Goal: Task Accomplishment & Management: Manage account settings

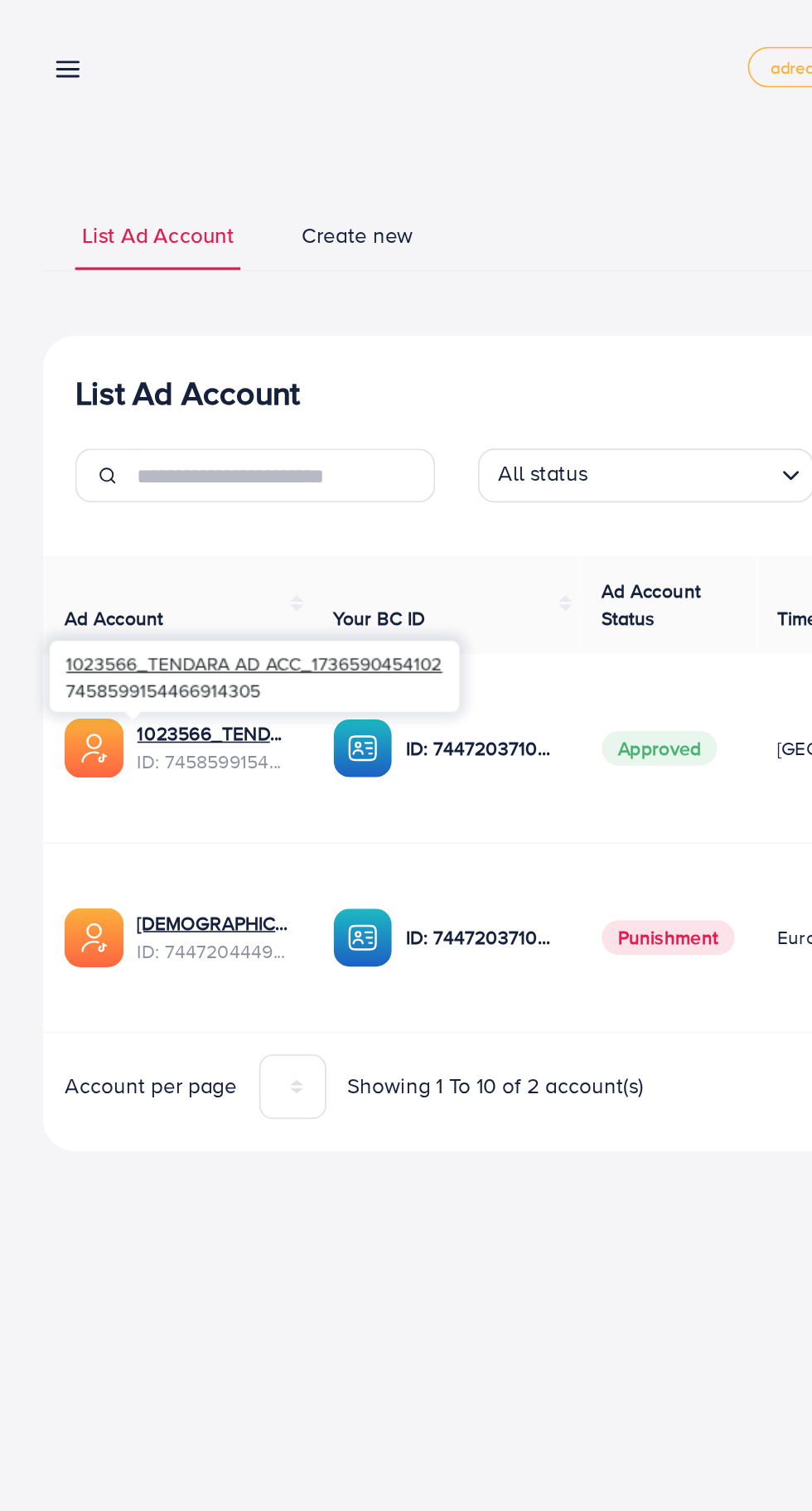
scroll to position [0, 49]
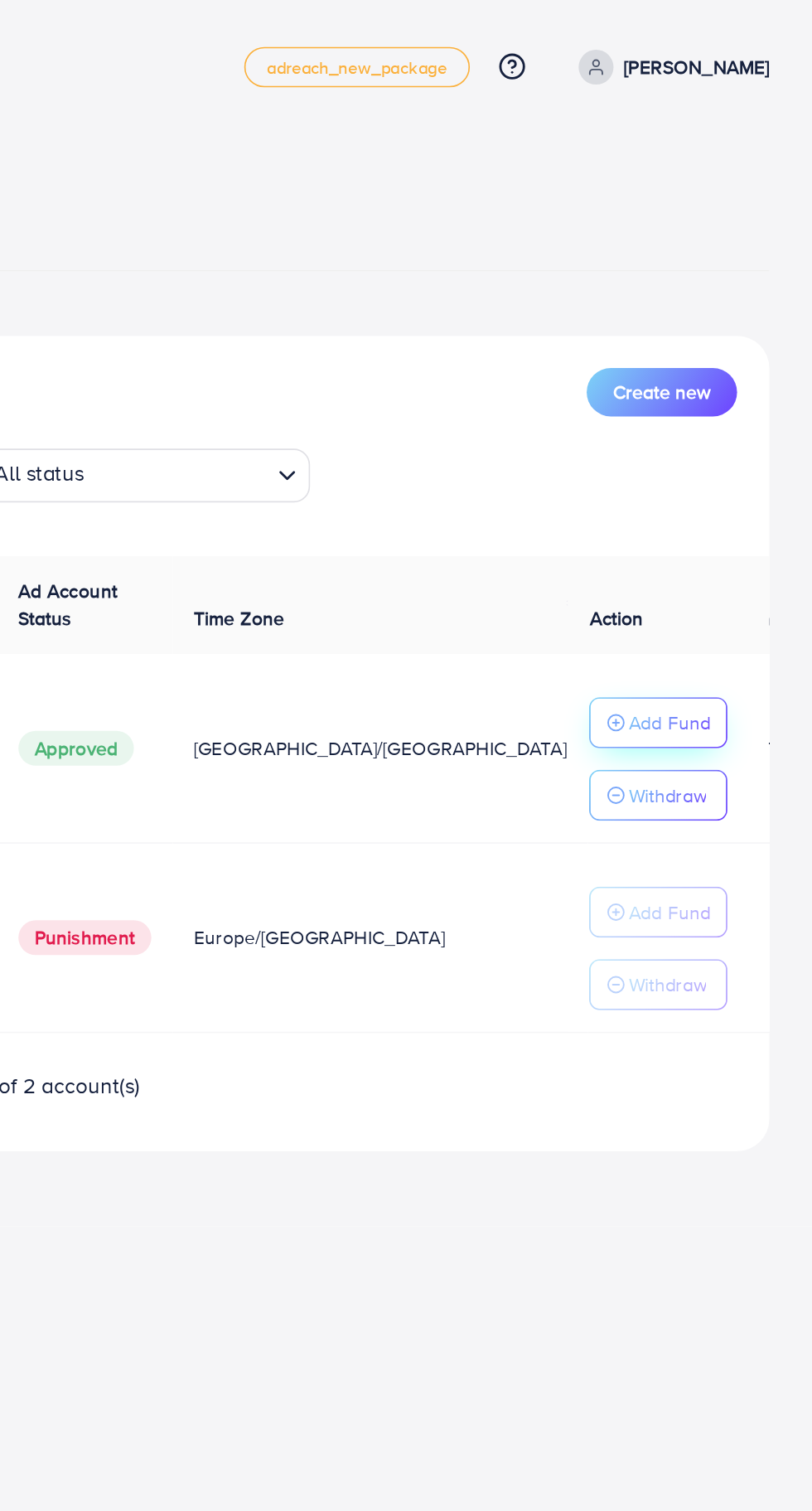
click at [734, 434] on button "Add Fund" at bounding box center [716, 446] width 85 height 31
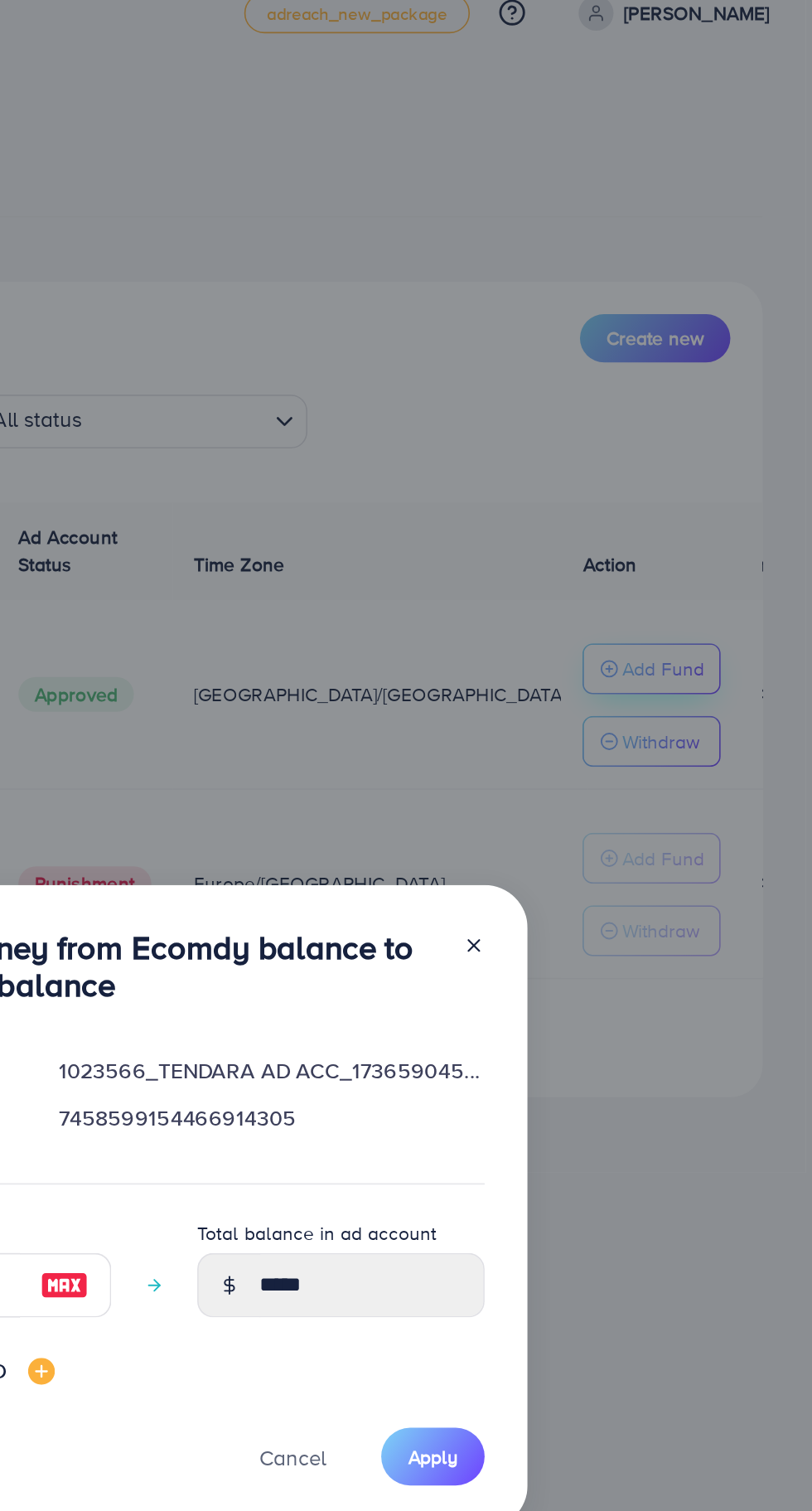
scroll to position [22, 0]
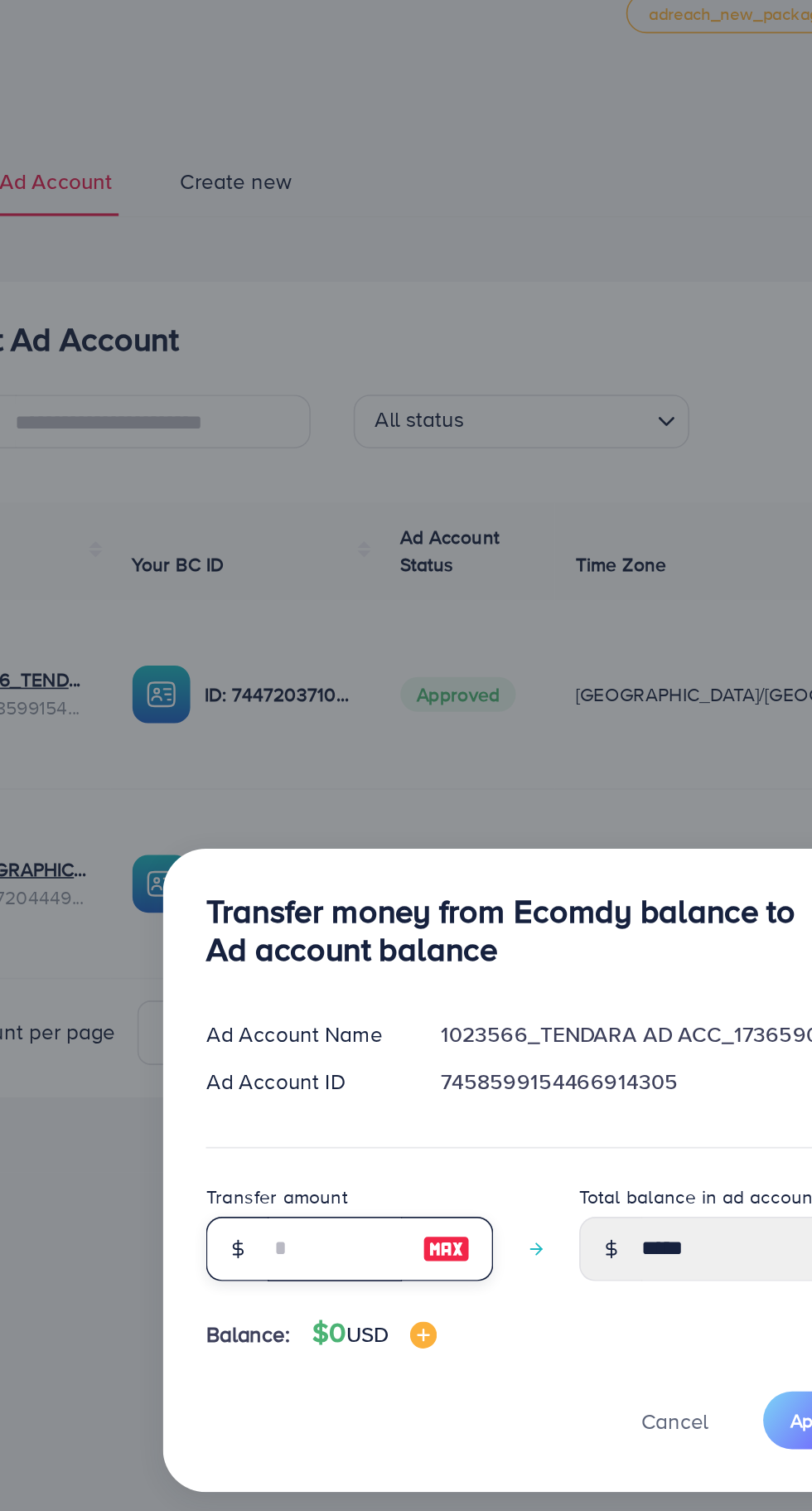
click at [265, 798] on input "number" at bounding box center [281, 803] width 83 height 40
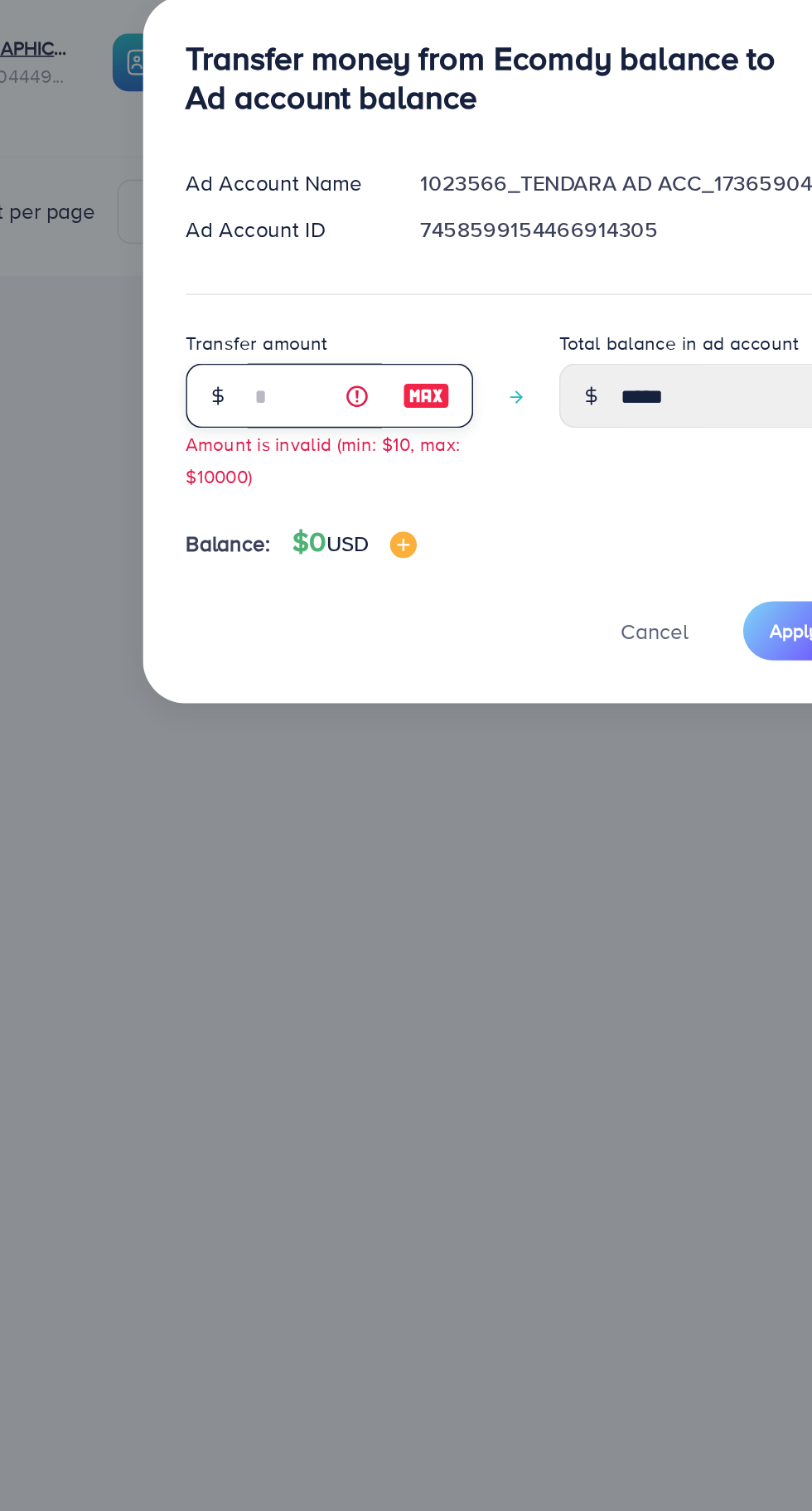
type input "*"
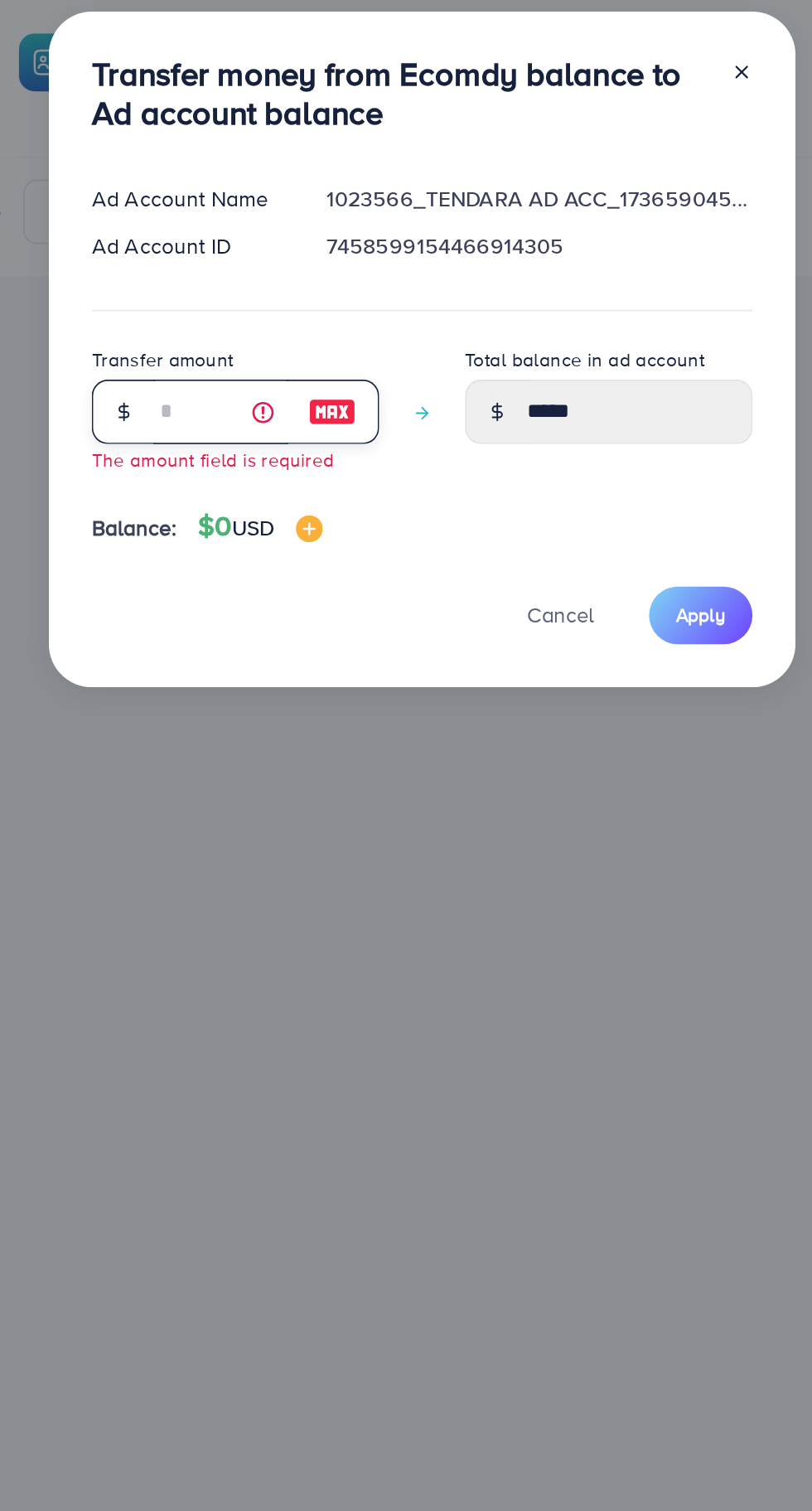
click at [266, 796] on input "number" at bounding box center [281, 794] width 83 height 40
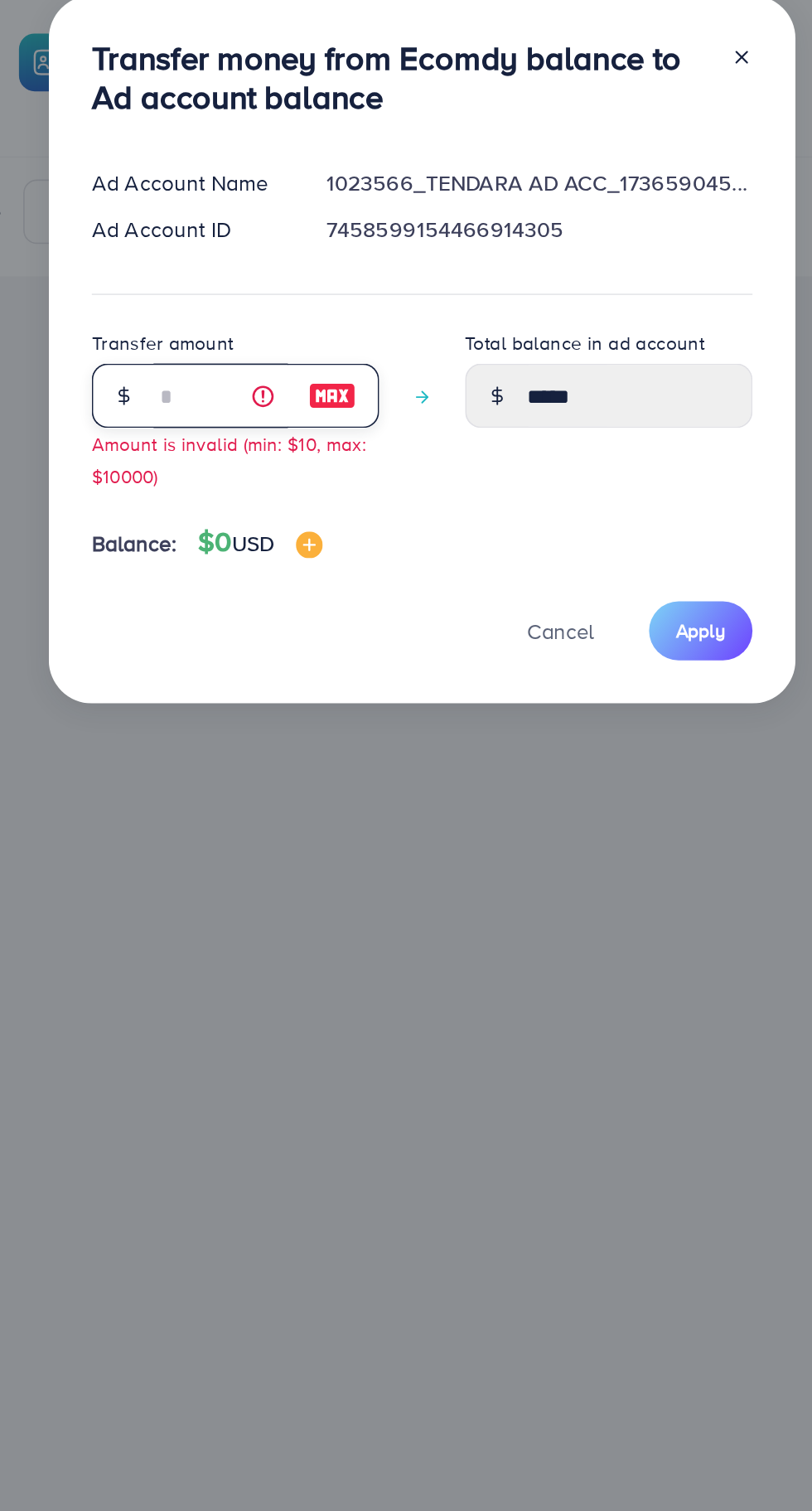
type input "*"
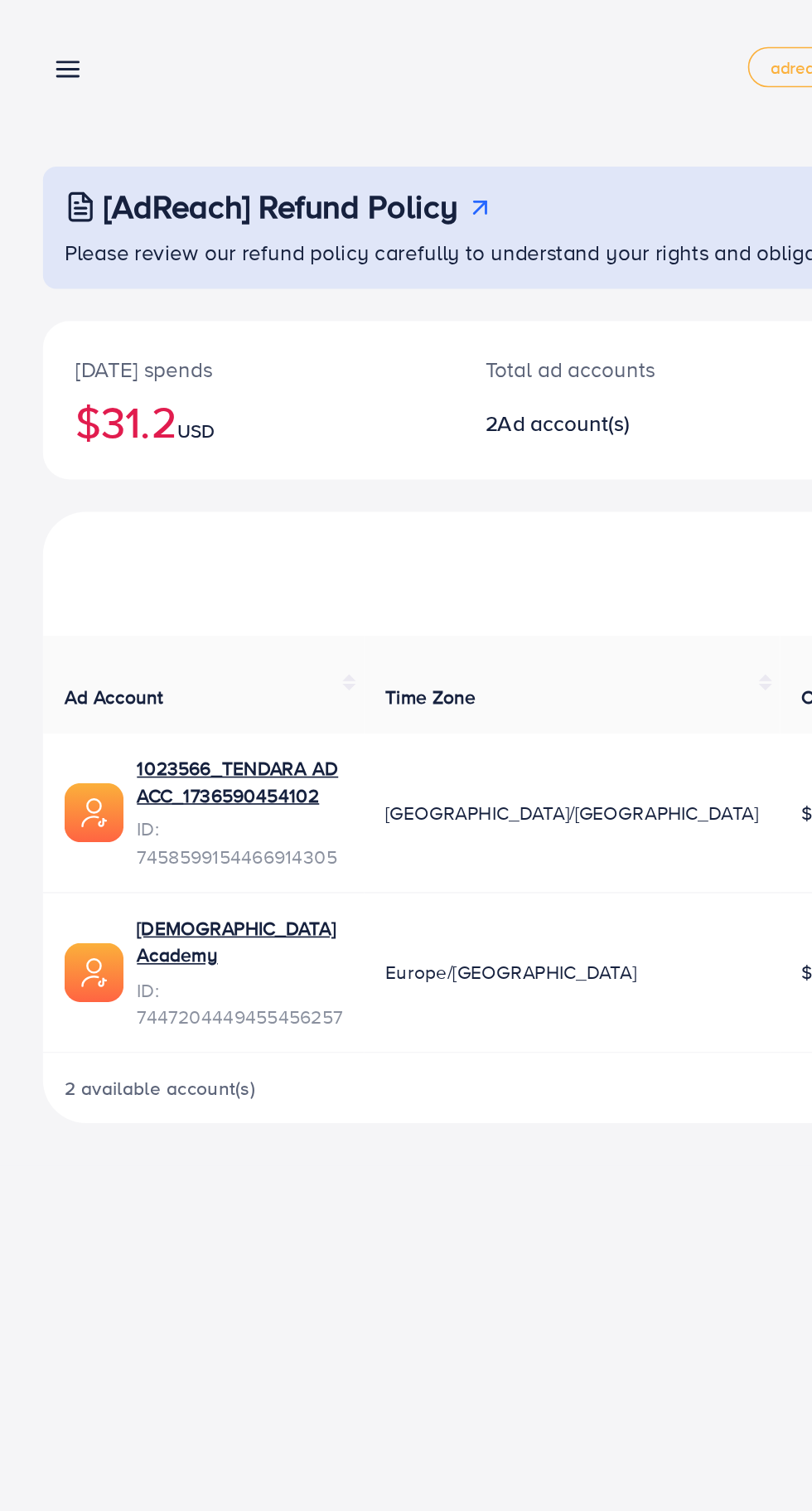
click at [45, 47] on line at bounding box center [42, 47] width 14 height 0
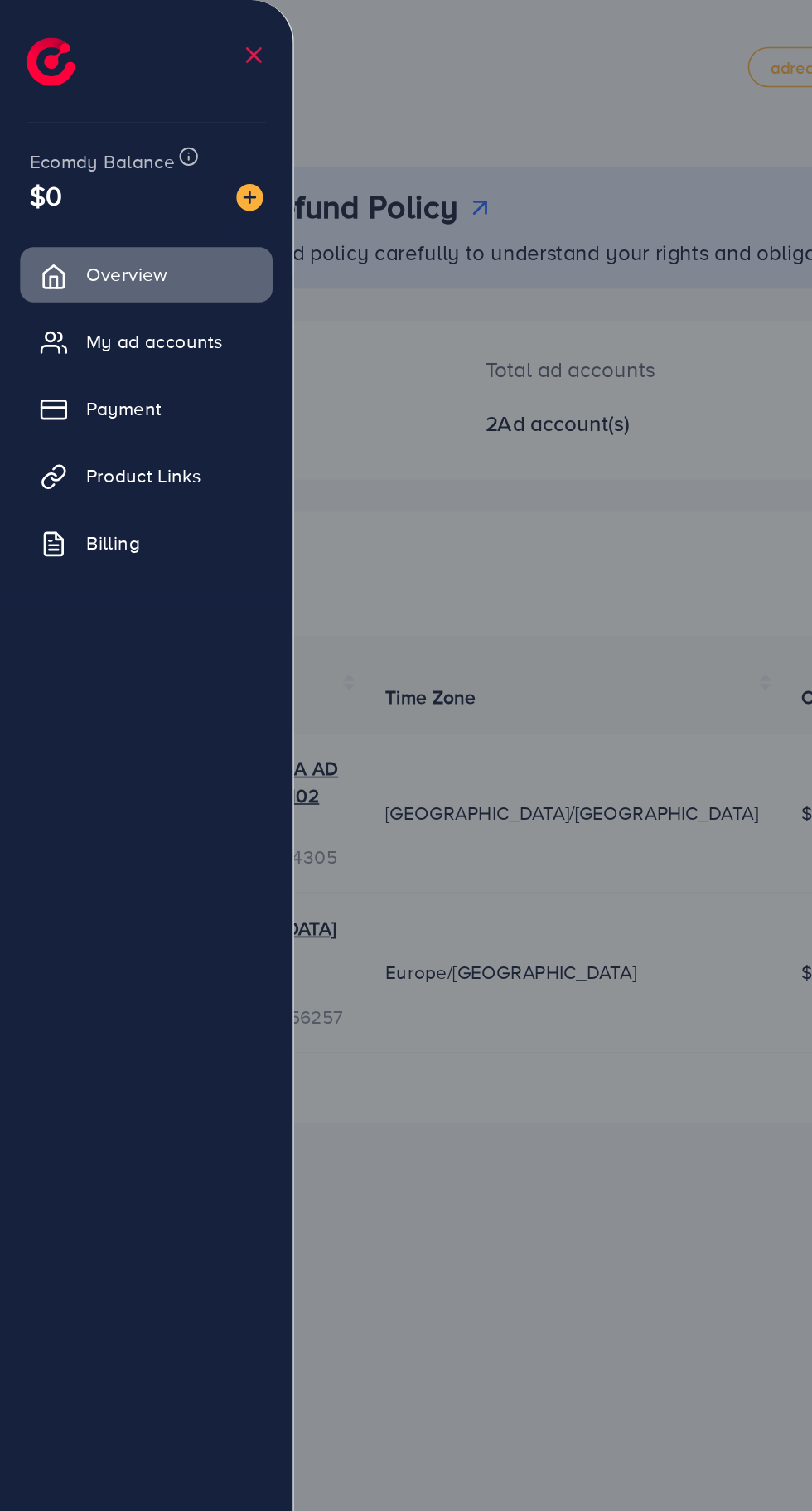
click at [333, 820] on div at bounding box center [406, 906] width 812 height 1813
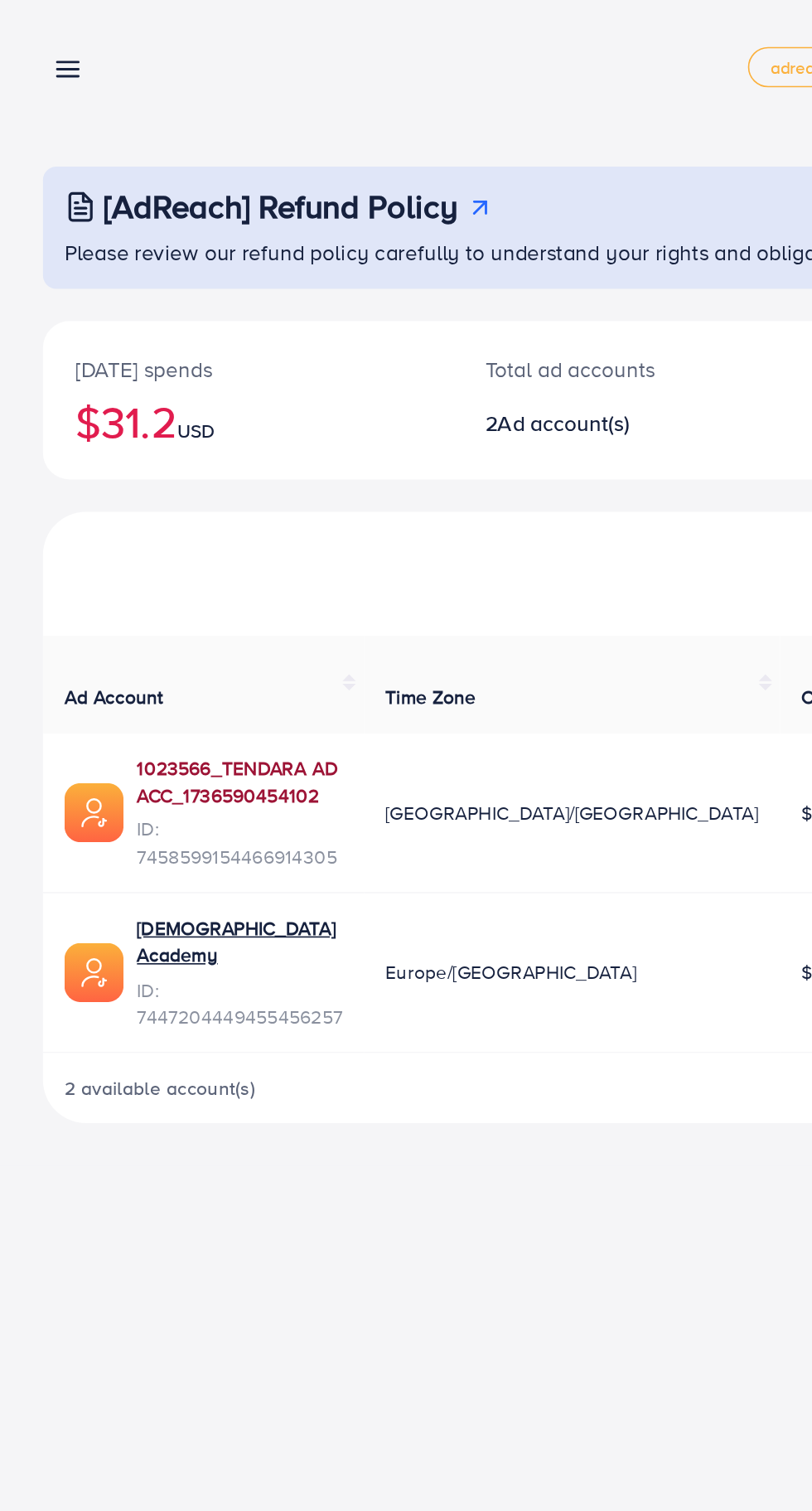
click at [160, 483] on link "1023566_TENDARA AD ACC_1736590454102" at bounding box center [148, 483] width 127 height 34
